Goal: Find specific page/section: Find specific page/section

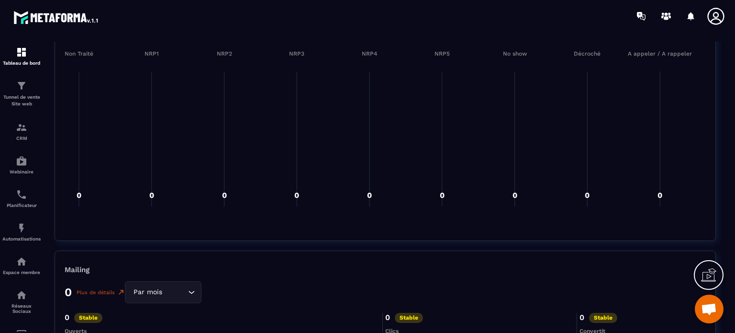
scroll to position [1394, 0]
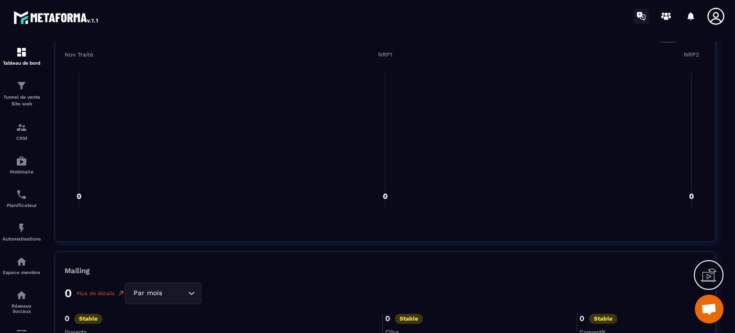
click at [641, 16] on icon at bounding box center [639, 15] width 5 height 6
click at [662, 16] on icon at bounding box center [662, 16] width 3 height 3
click at [23, 95] on p "Tunnel de vente Site web" at bounding box center [21, 100] width 38 height 13
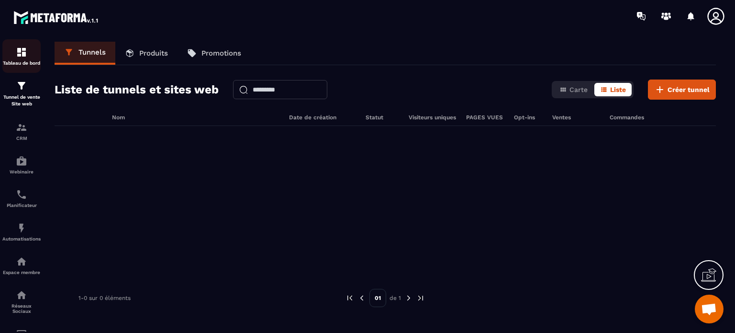
click at [22, 53] on img at bounding box center [21, 51] width 11 height 11
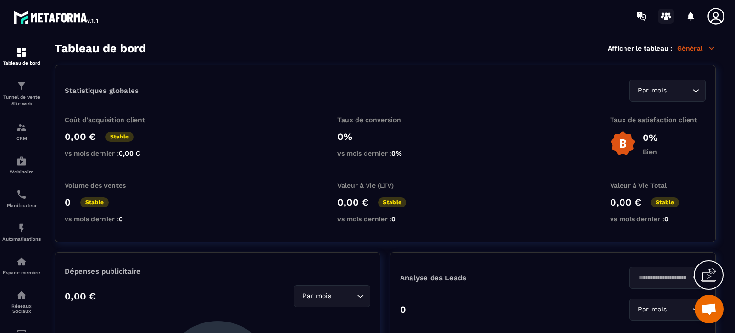
click at [667, 14] on circle at bounding box center [666, 13] width 3 height 3
